Goal: Find specific page/section: Find specific page/section

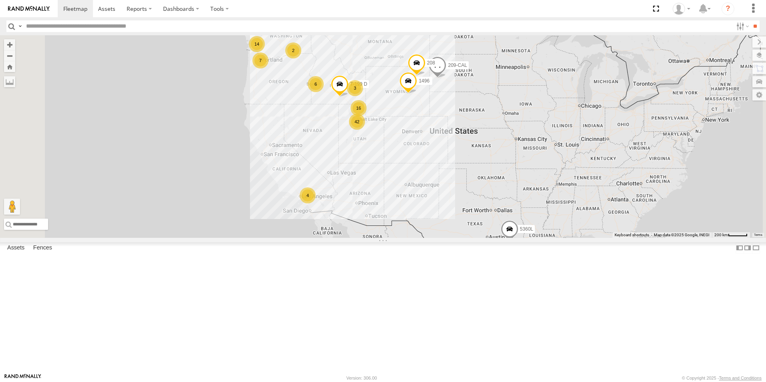
click at [268, 68] on div "7" at bounding box center [260, 60] width 16 height 16
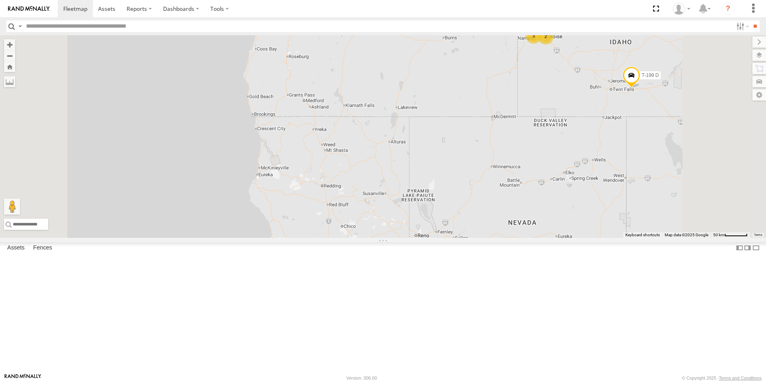
drag, startPoint x: 479, startPoint y: 210, endPoint x: 450, endPoint y: 62, distance: 150.3
click at [450, 62] on div "5360L 208 1496 307W 209-CAL T-199 D 2 7 12 3 2 141 2" at bounding box center [383, 136] width 766 height 203
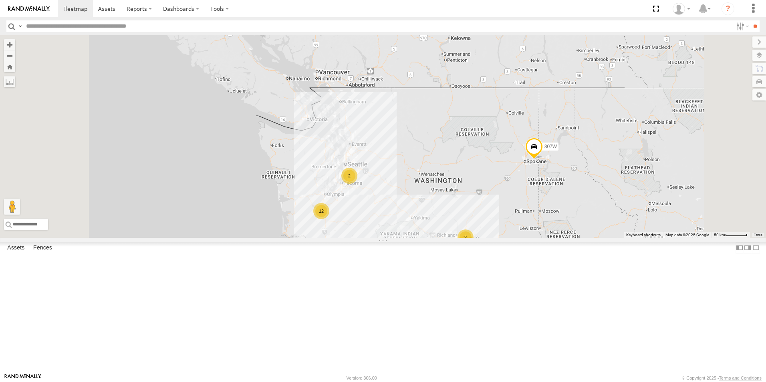
drag, startPoint x: 465, startPoint y: 219, endPoint x: 472, endPoint y: 402, distance: 183.2
click at [472, 382] on html at bounding box center [383, 191] width 766 height 382
click at [329, 219] on div "12" at bounding box center [321, 211] width 16 height 16
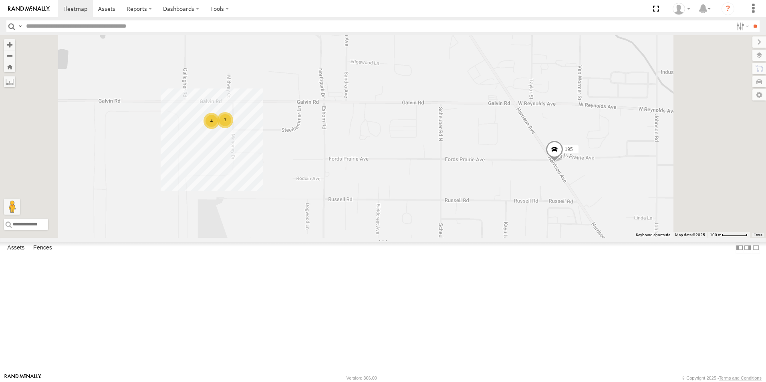
click at [0, 0] on div "All Assets" at bounding box center [0, 0] width 0 height 0
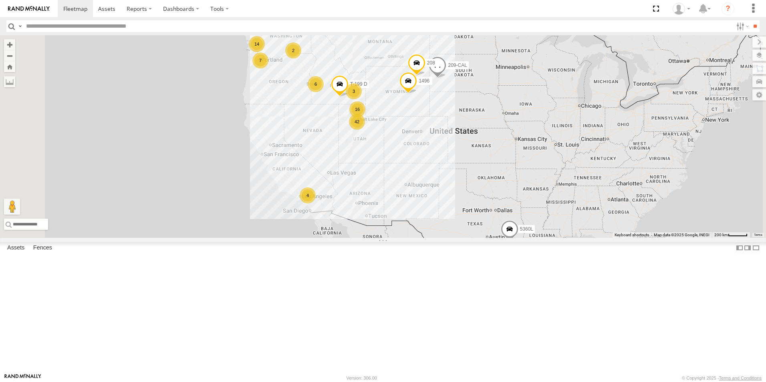
click at [268, 68] on div "7" at bounding box center [260, 60] width 16 height 16
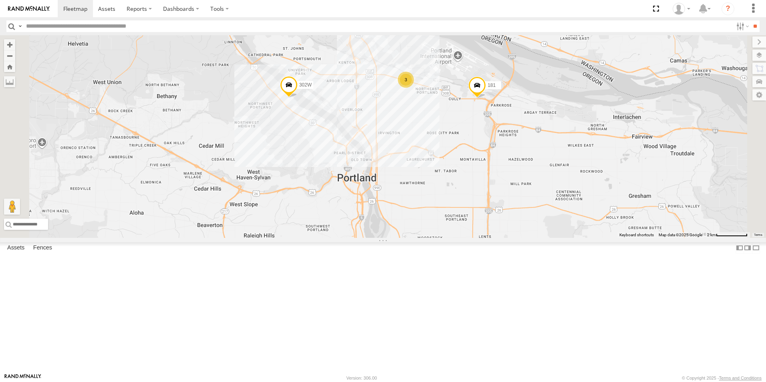
click at [511, 77] on div "5360L 208 1496 307W 209-CAL T-199 D 8220-CAL 3 302W 145 181" at bounding box center [383, 136] width 766 height 203
click at [511, 75] on div "5360L 208 1496 307W 209-CAL T-199 D 8220-CAL 3 302W 145 181" at bounding box center [383, 136] width 766 height 203
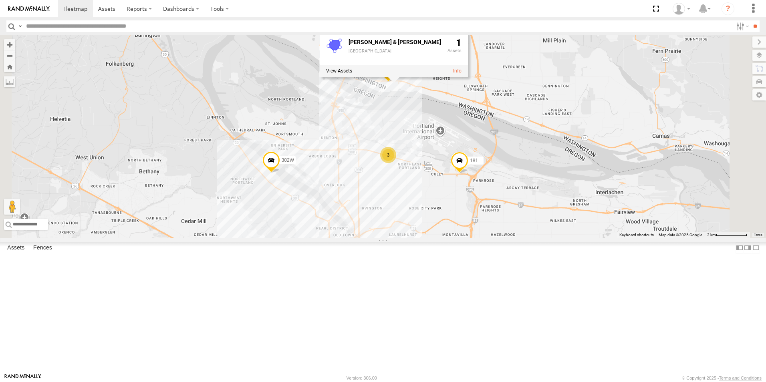
drag, startPoint x: 489, startPoint y: 99, endPoint x: 472, endPoint y: 177, distance: 79.7
click at [472, 177] on div "5360L 208 1496 307W 209-CAL T-199 D 8220-CAL 3 302W 145 181 [PERSON_NAME] & [PE…" at bounding box center [383, 136] width 766 height 203
click at [510, 160] on div "5360L 208 1496 307W 209-CAL T-199 D 8220-CAL 3 302W 145 181 [PERSON_NAME] & [PE…" at bounding box center [383, 136] width 766 height 203
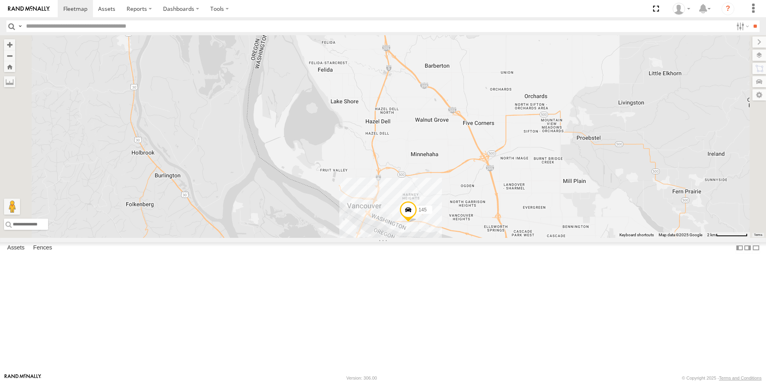
drag, startPoint x: 405, startPoint y: 113, endPoint x: 427, endPoint y: 305, distance: 193.2
click at [427, 238] on div "5360L 208 1496 307W 209-CAL T-199 D 8220-CAL 3 302W 145 181" at bounding box center [383, 136] width 766 height 203
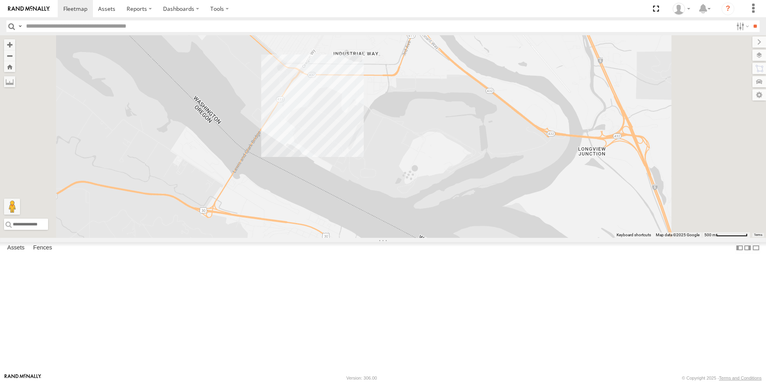
click at [388, 168] on div "5360L 208 1496 307W 209-CAL T-199 D 8220-CAL 302W" at bounding box center [383, 136] width 766 height 203
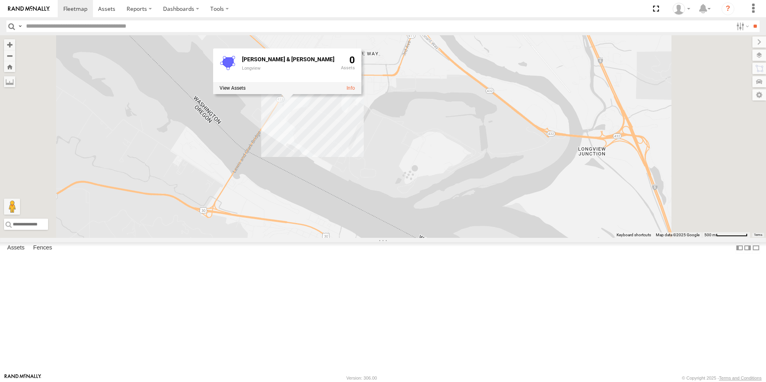
click at [258, 103] on div "5360L 208 1496 307W 209-CAL T-199 D 8220-CAL 302W [PERSON_NAME] & [PERSON_NAME]…" at bounding box center [383, 136] width 766 height 203
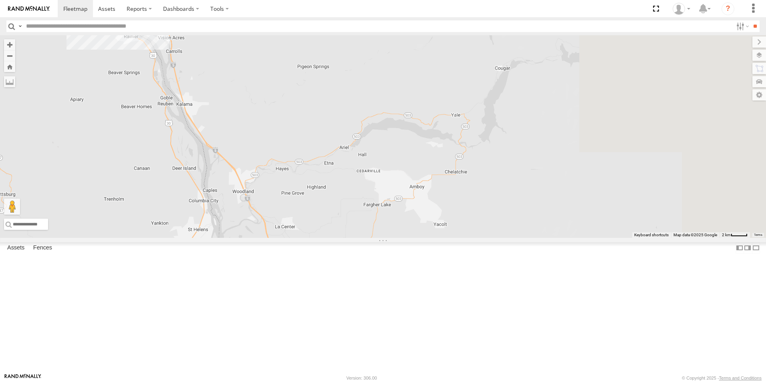
drag, startPoint x: 473, startPoint y: 301, endPoint x: 288, endPoint y: 113, distance: 264.3
click at [288, 113] on div "5360L 208 1496 307W 209-CAL T-199 D 8220-CAL 302W" at bounding box center [383, 136] width 766 height 203
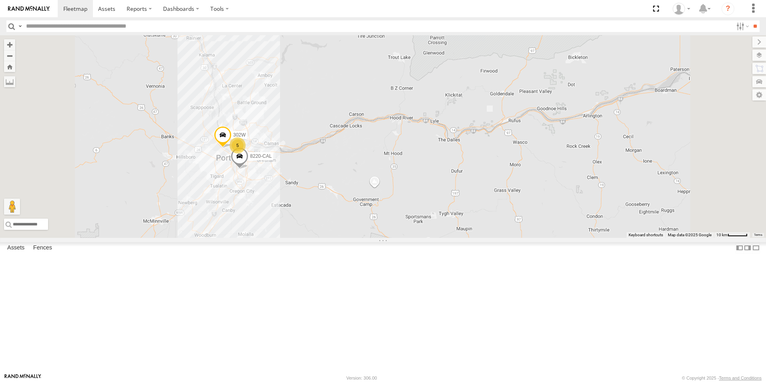
drag, startPoint x: 370, startPoint y: 271, endPoint x: 367, endPoint y: 188, distance: 83.0
click at [367, 188] on div "5360L 208 1496 307W 209-CAL T-199 D 8220-CAL 302W 12 5" at bounding box center [383, 136] width 766 height 203
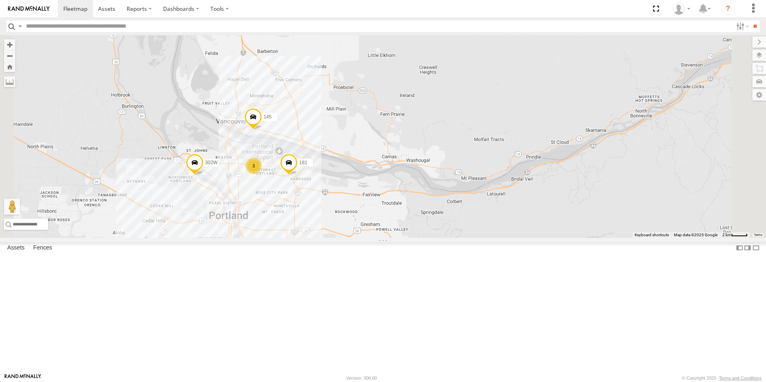
click at [356, 199] on div "5360L 208 1496 307W 209-CAL T-199 D 8220-CAL 302W 3 145 181" at bounding box center [383, 136] width 766 height 203
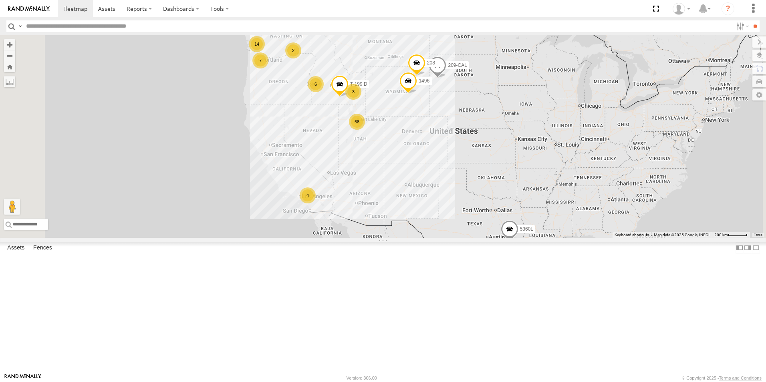
click at [268, 68] on div "7" at bounding box center [260, 60] width 16 height 16
